Goal: Task Accomplishment & Management: Complete application form

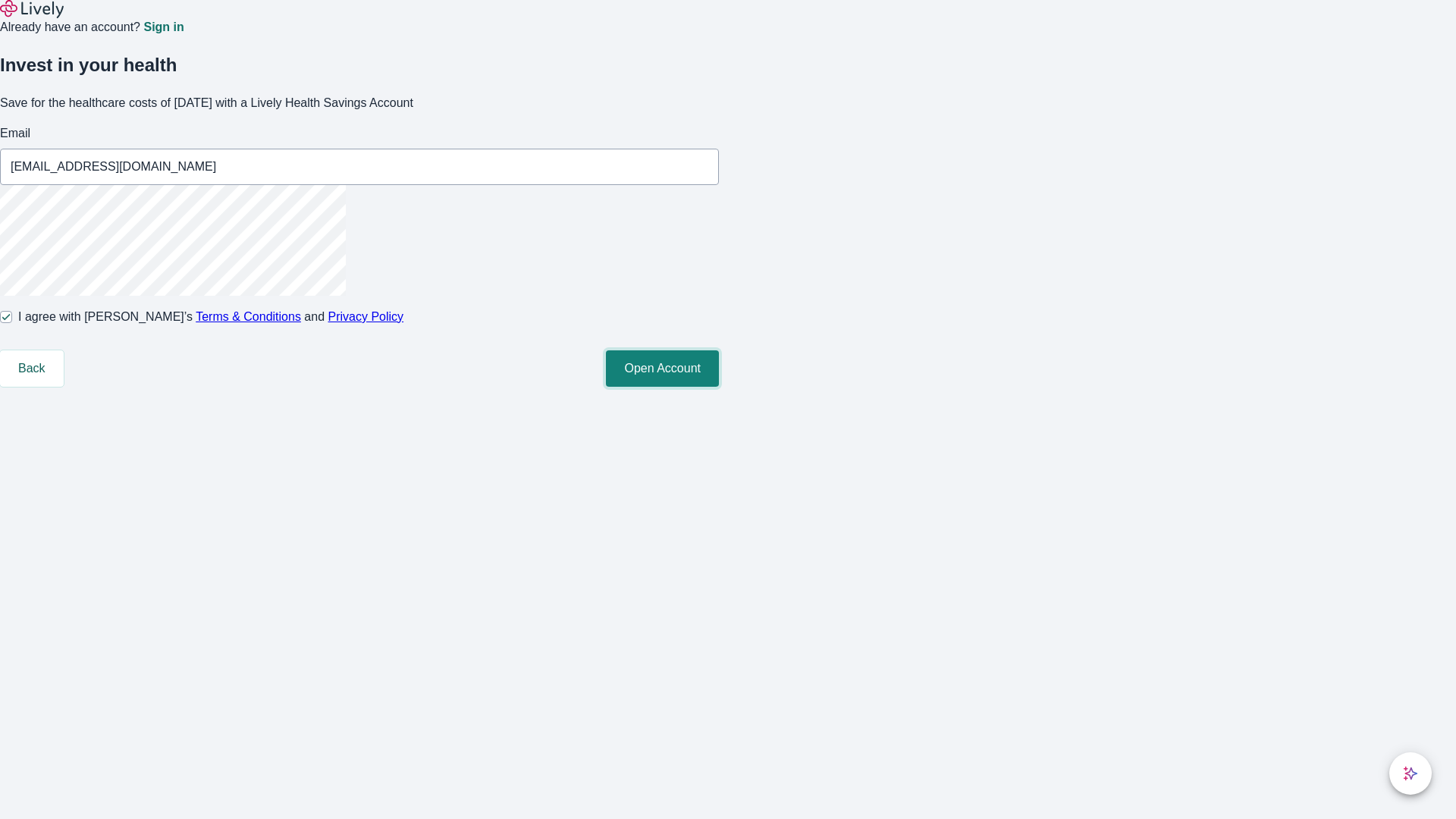
click at [719, 387] on button "Open Account" at bounding box center [663, 368] width 113 height 37
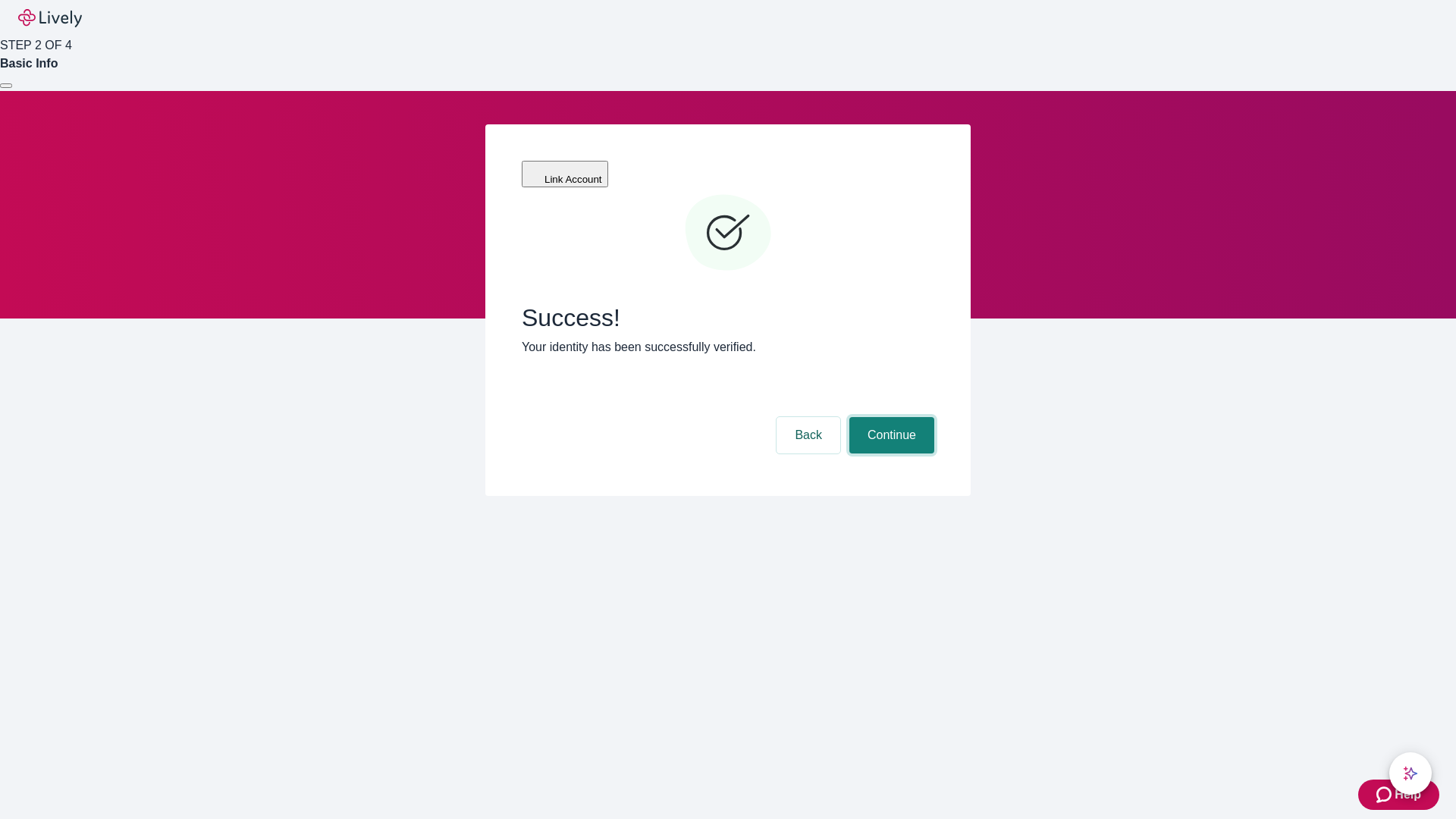
click at [890, 417] on button "Continue" at bounding box center [892, 435] width 85 height 37
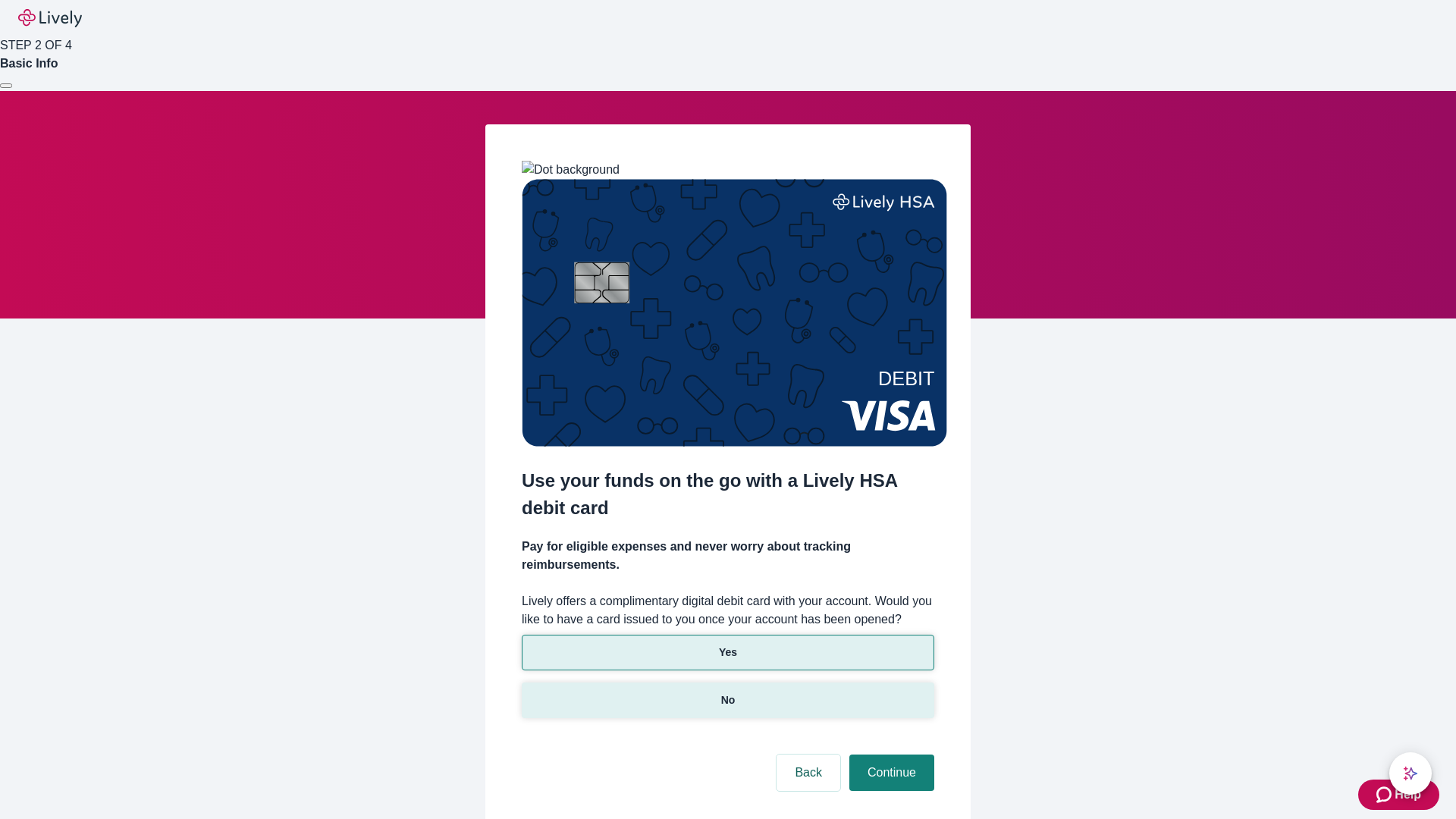
click at [727, 693] on p "No" at bounding box center [729, 701] width 15 height 16
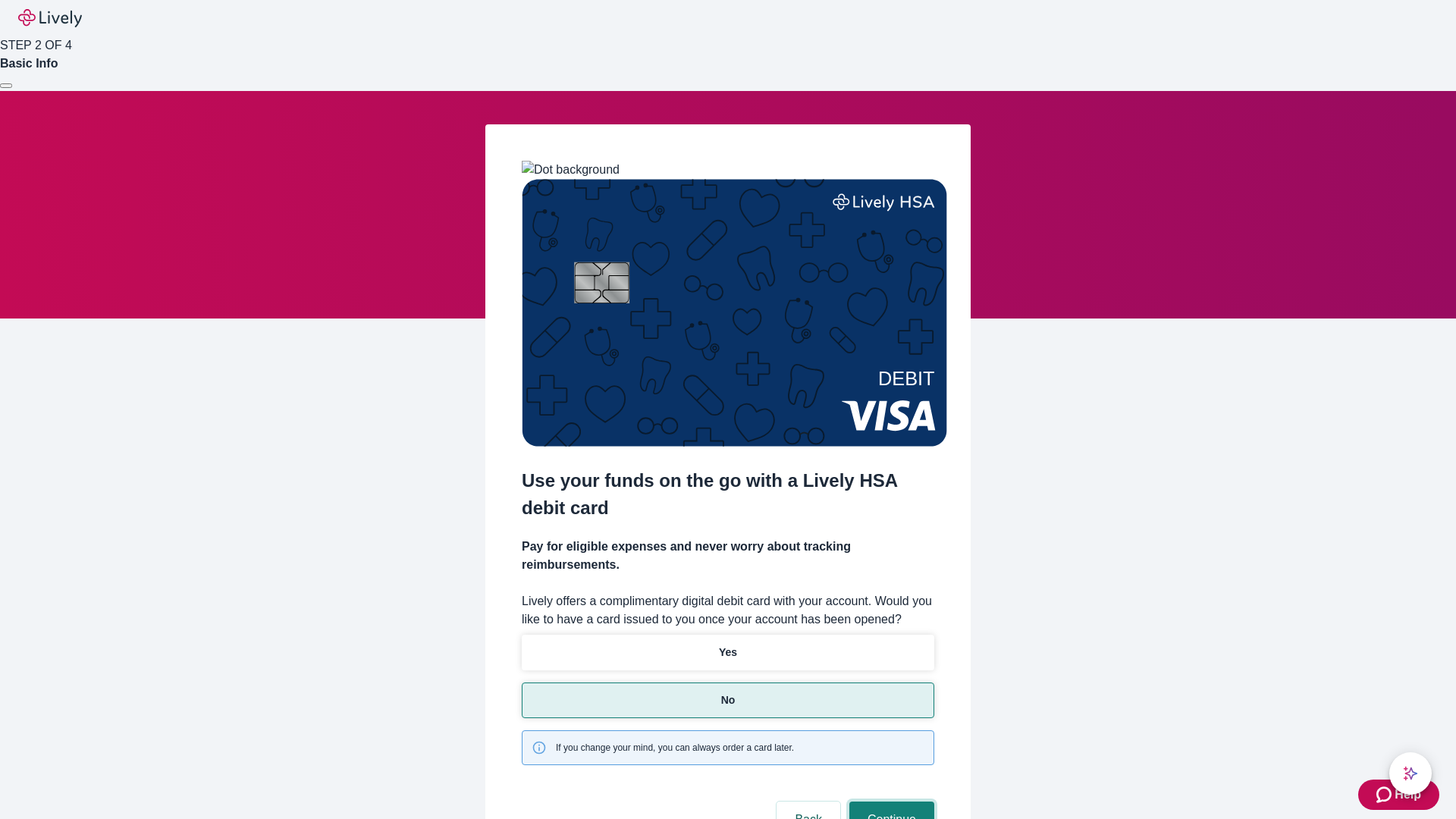
click at [890, 801] on button "Continue" at bounding box center [892, 819] width 85 height 37
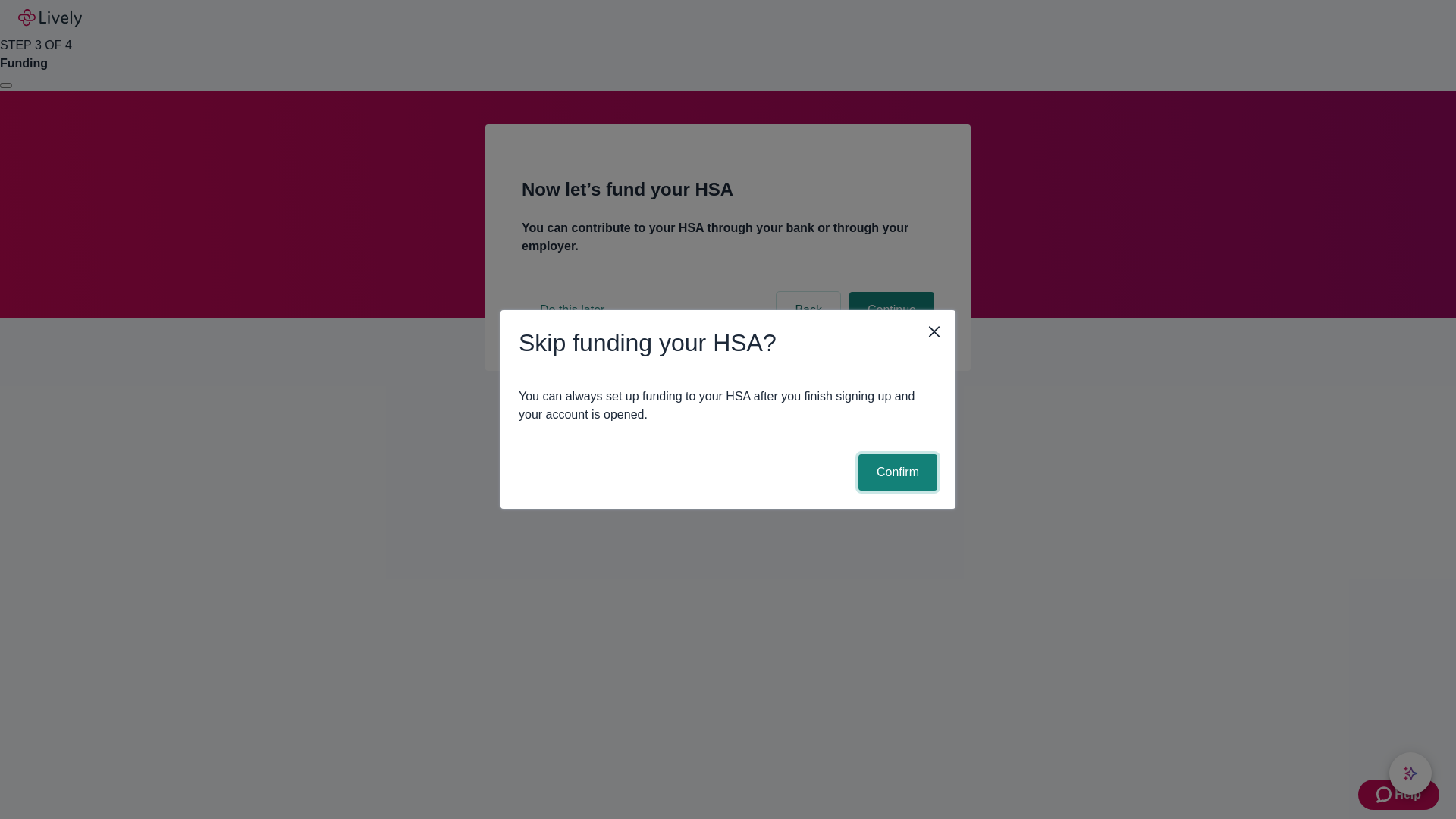
click at [896, 472] on button "Confirm" at bounding box center [898, 472] width 79 height 37
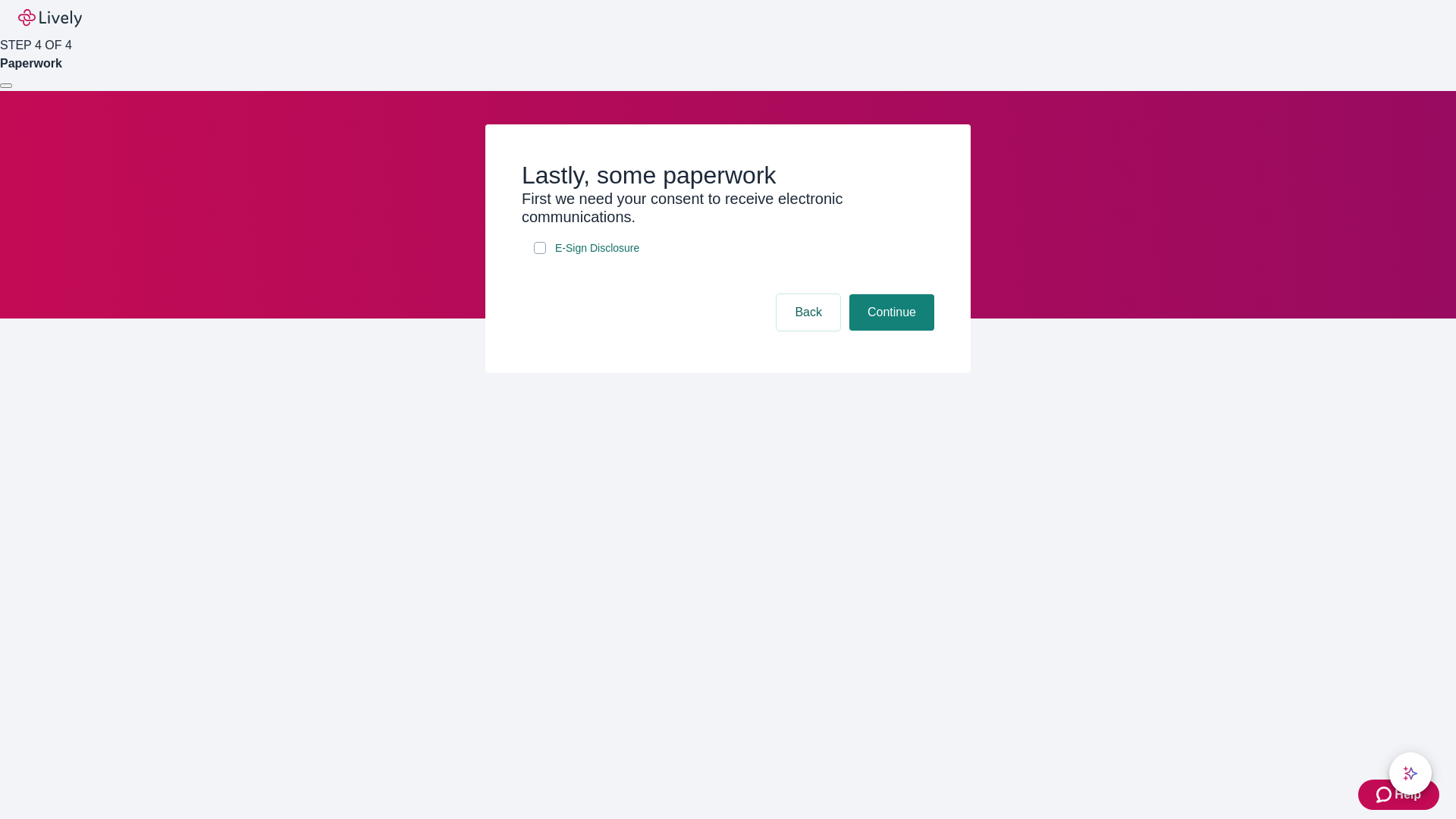
click at [540, 254] on input "E-Sign Disclosure" at bounding box center [539, 247] width 12 height 12
checkbox input "true"
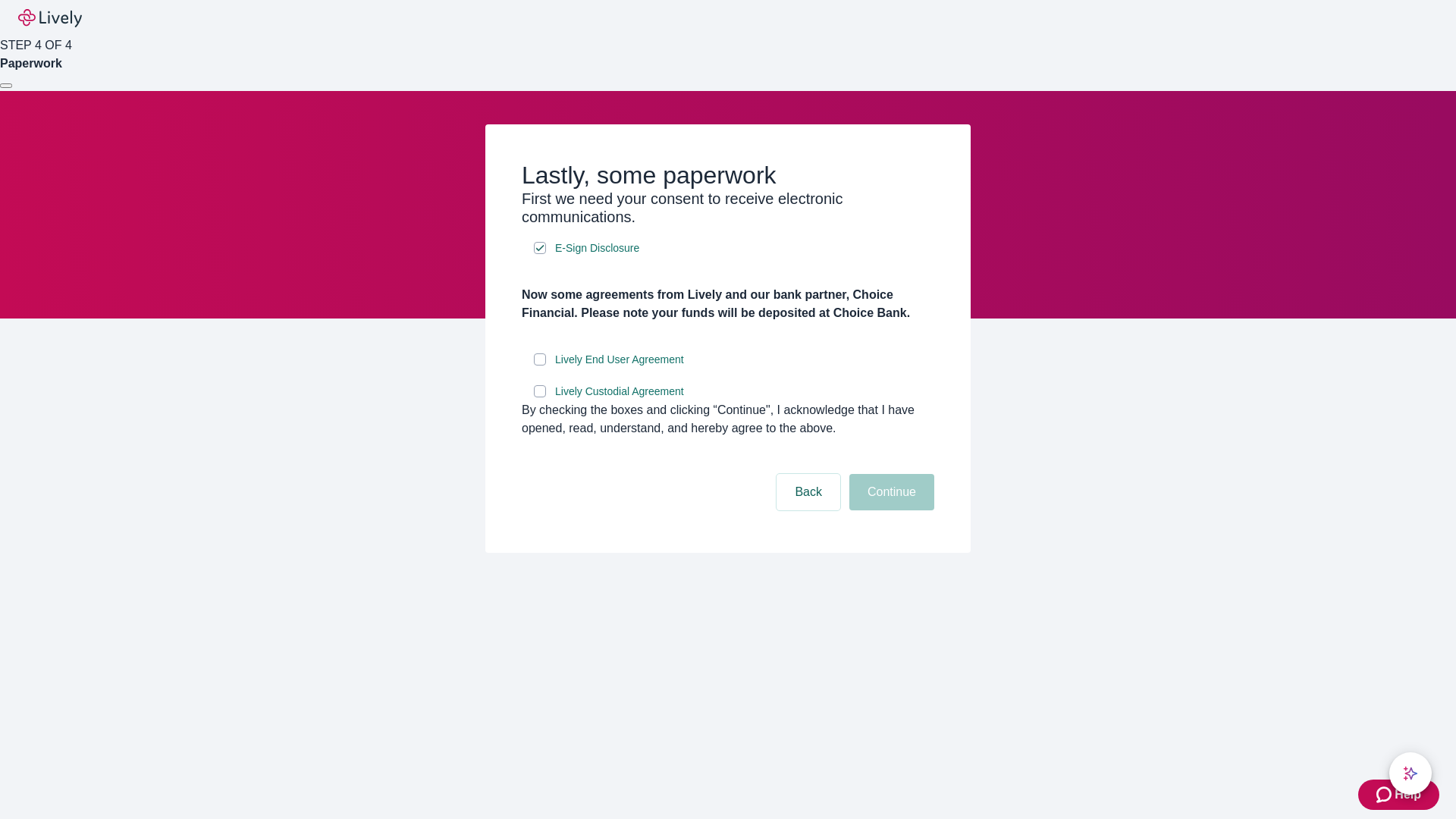
click at [540, 365] on input "Lively End User Agreement" at bounding box center [539, 359] width 12 height 12
checkbox input "true"
click at [540, 397] on input "Lively Custodial Agreement" at bounding box center [539, 391] width 12 height 12
checkbox input "true"
click at [890, 510] on button "Continue" at bounding box center [892, 492] width 85 height 37
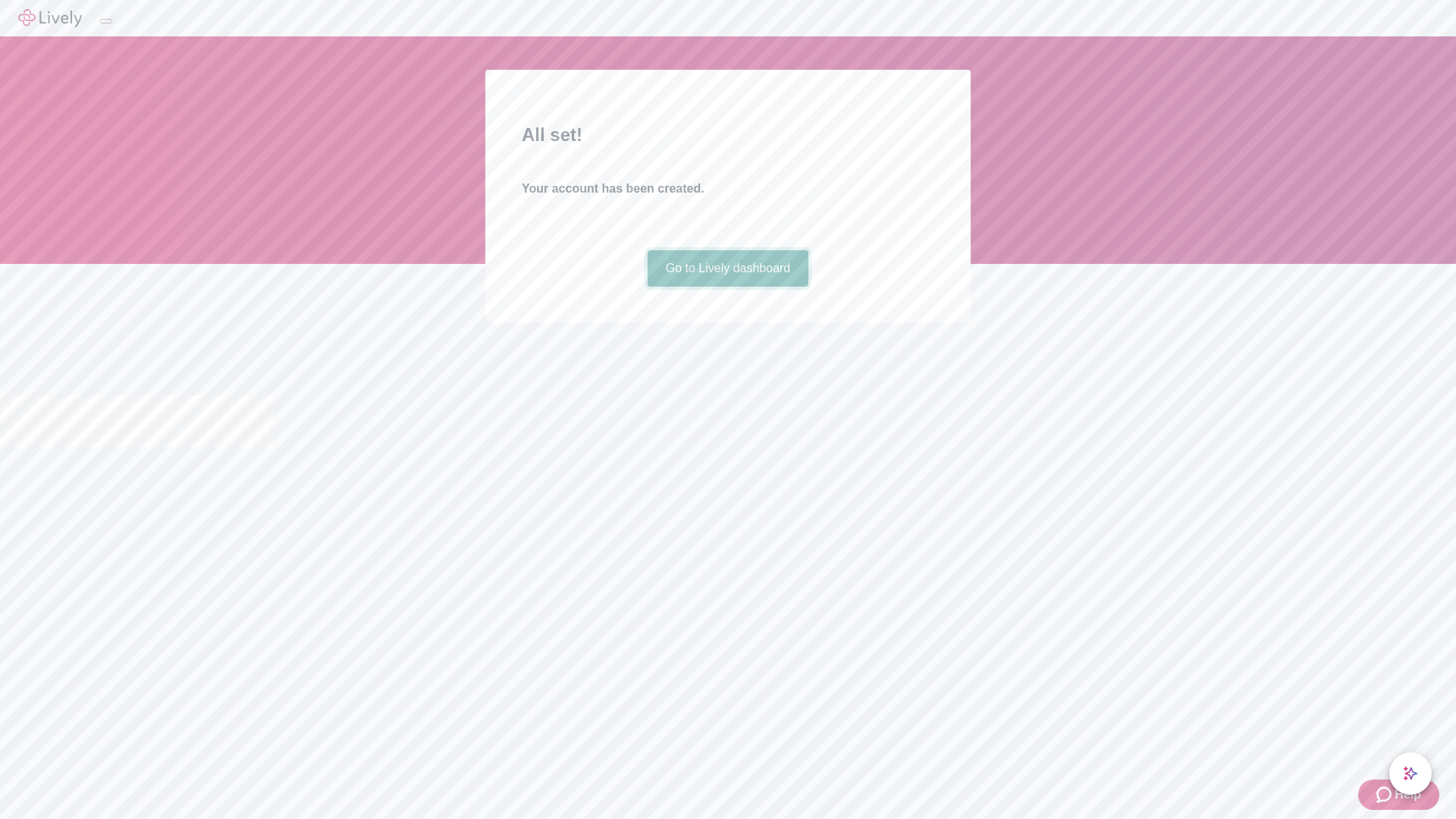
click at [727, 286] on link "Go to Lively dashboard" at bounding box center [729, 268] width 162 height 37
